Goal: Navigation & Orientation: Find specific page/section

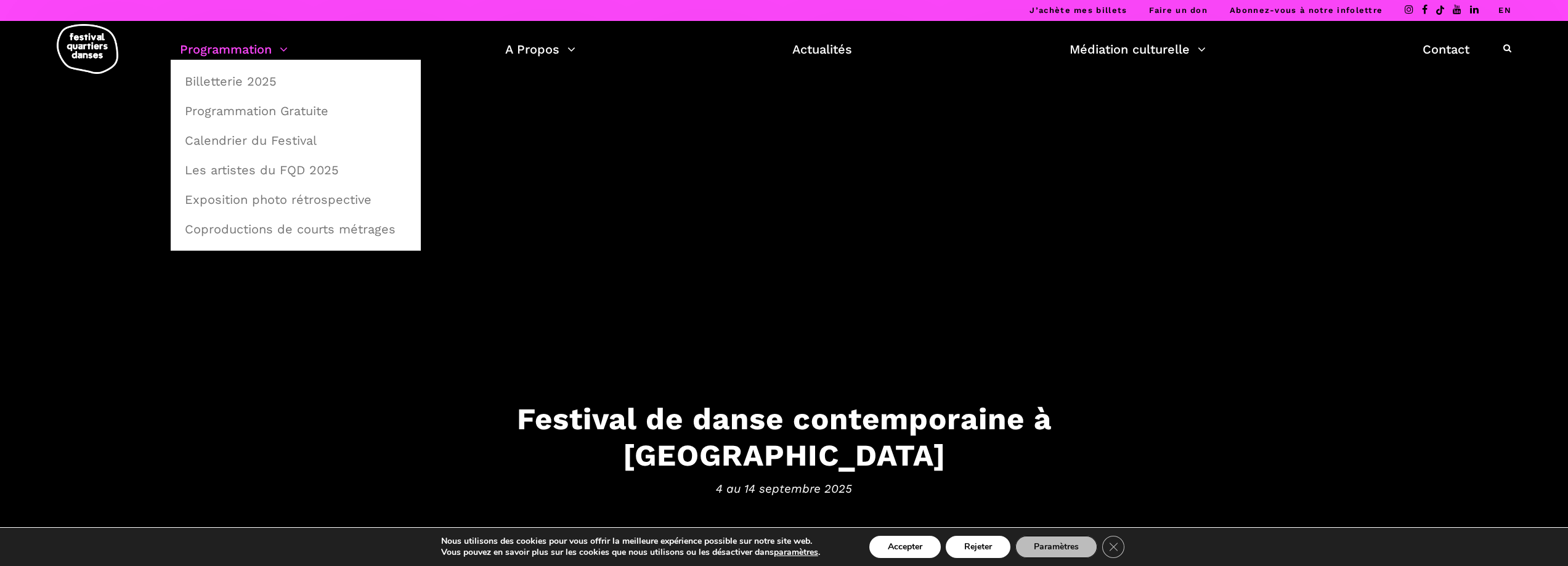
click at [254, 51] on link "Programmation" at bounding box center [233, 49] width 108 height 21
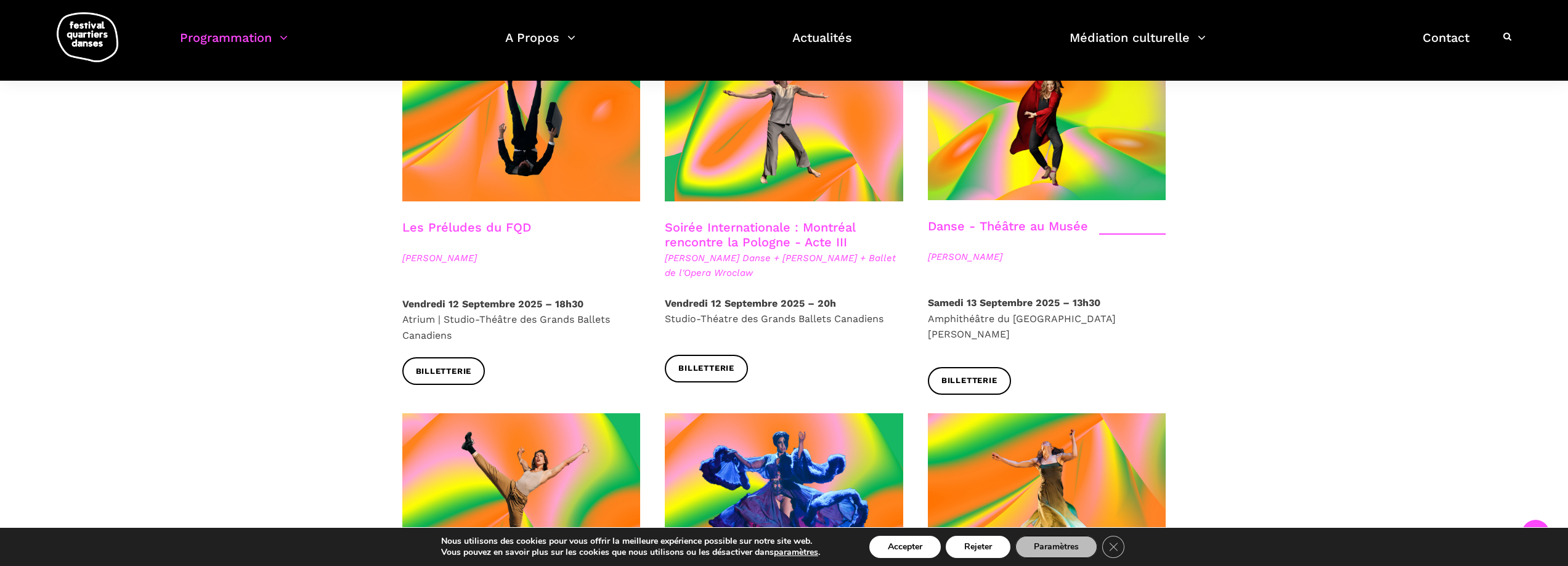
scroll to position [1540, 0]
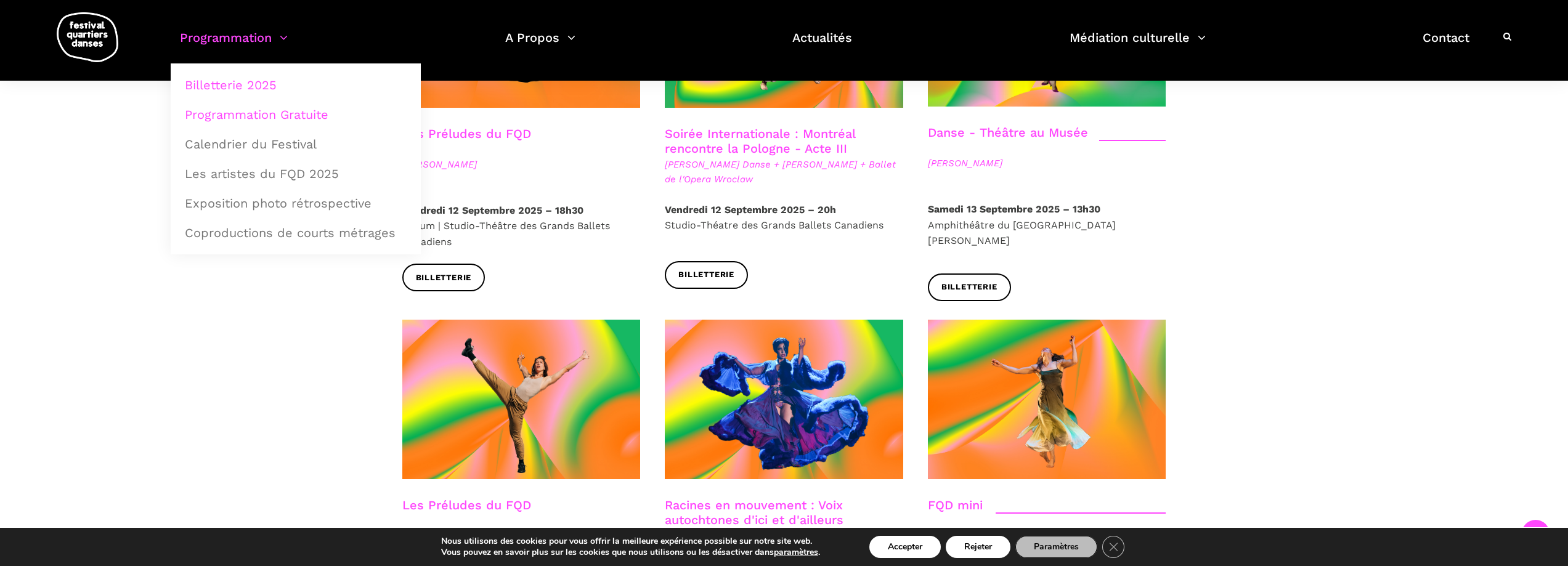
click at [277, 115] on link "Programmation Gratuite" at bounding box center [295, 115] width 236 height 29
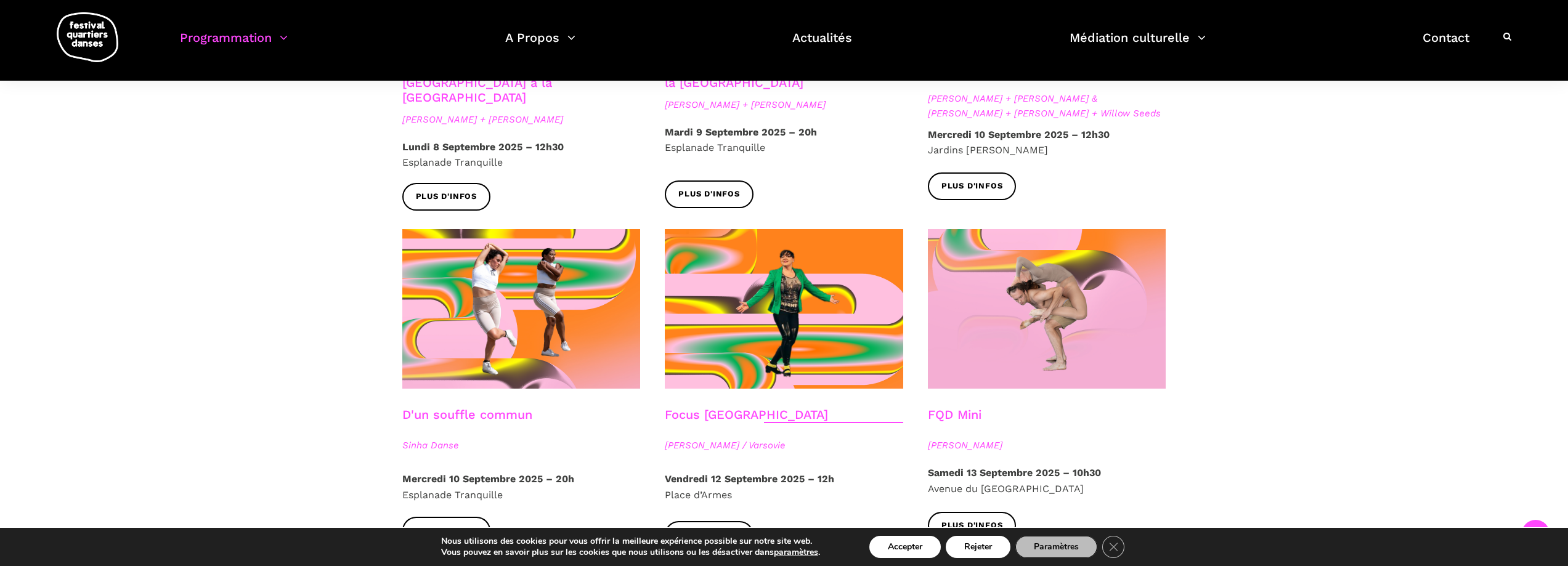
scroll to position [1355, 0]
